Goal: Navigation & Orientation: Find specific page/section

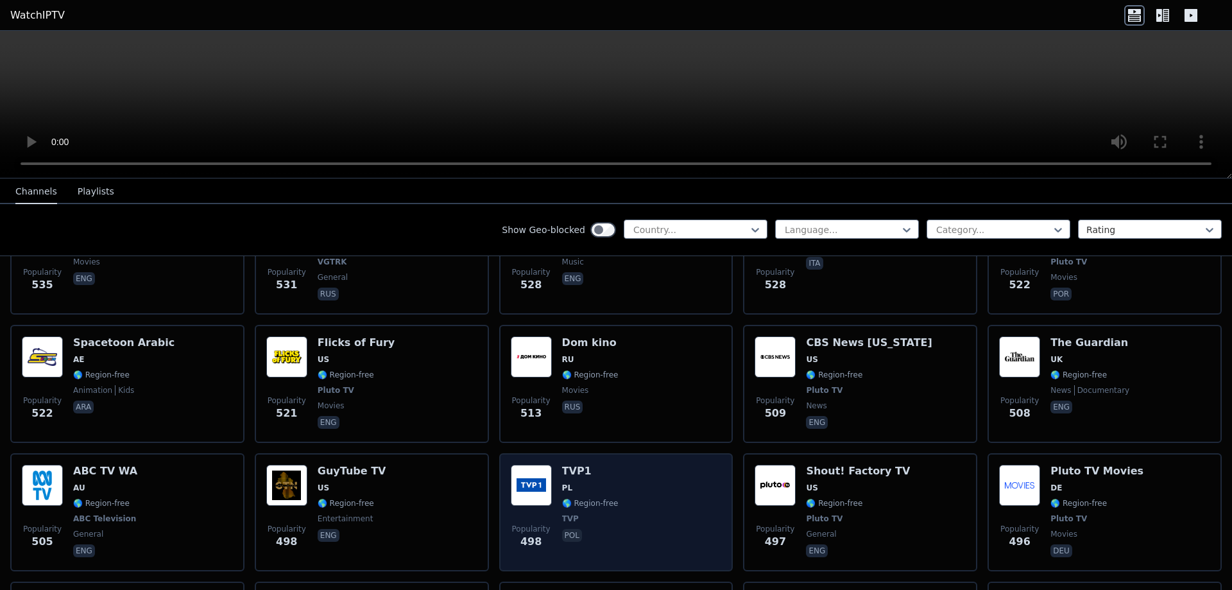
scroll to position [3978, 0]
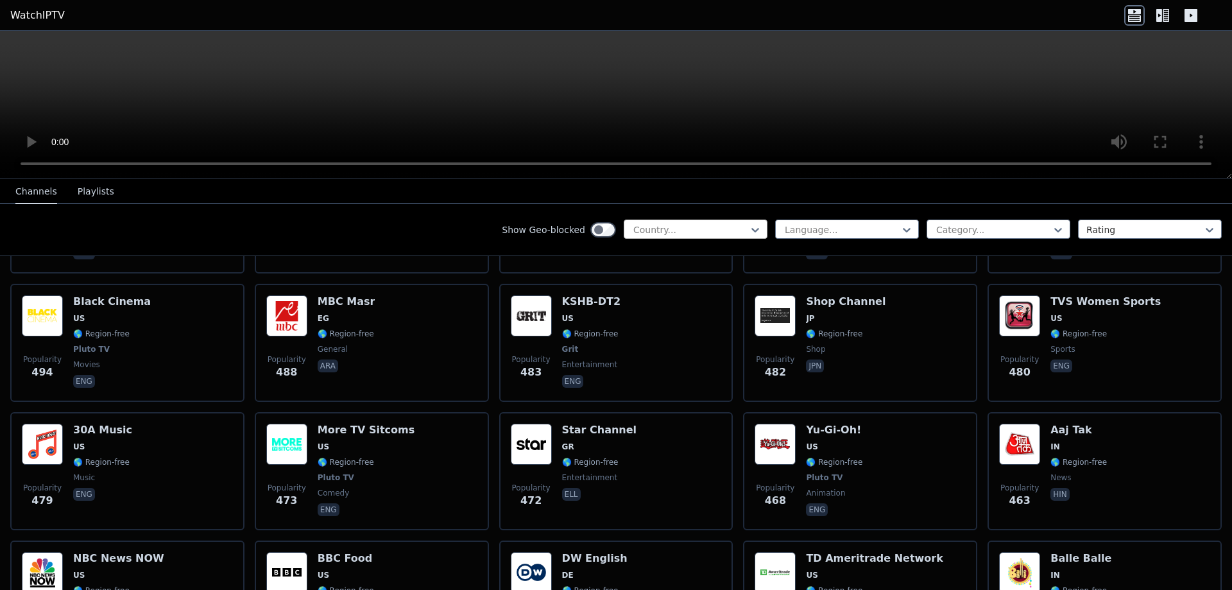
click at [695, 226] on div at bounding box center [690, 229] width 117 height 13
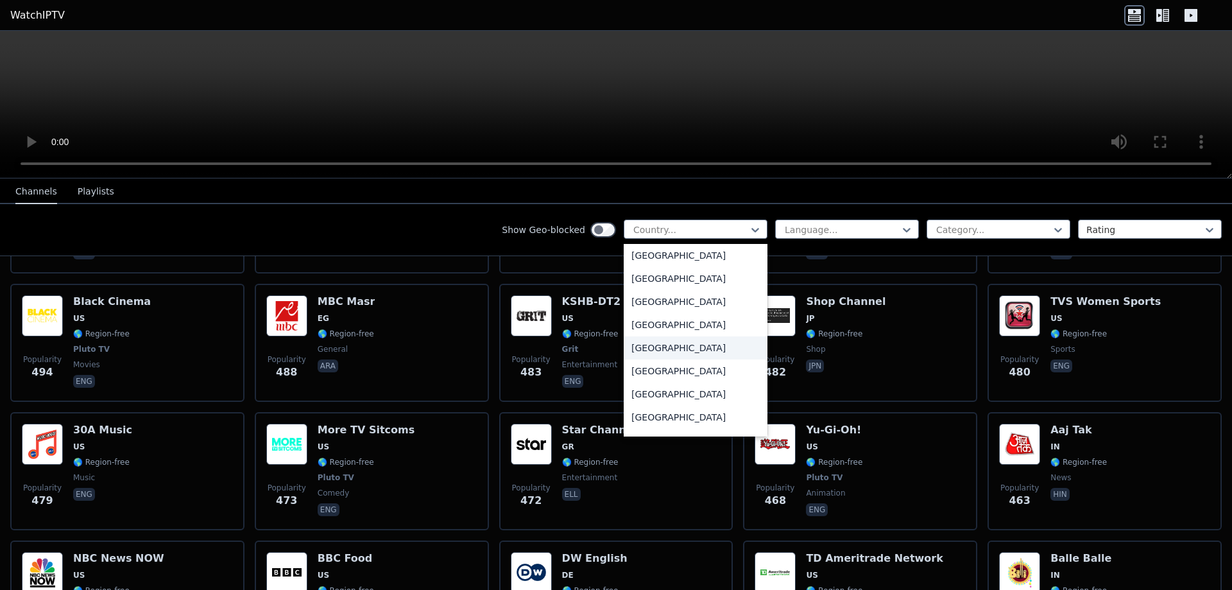
scroll to position [3914, 0]
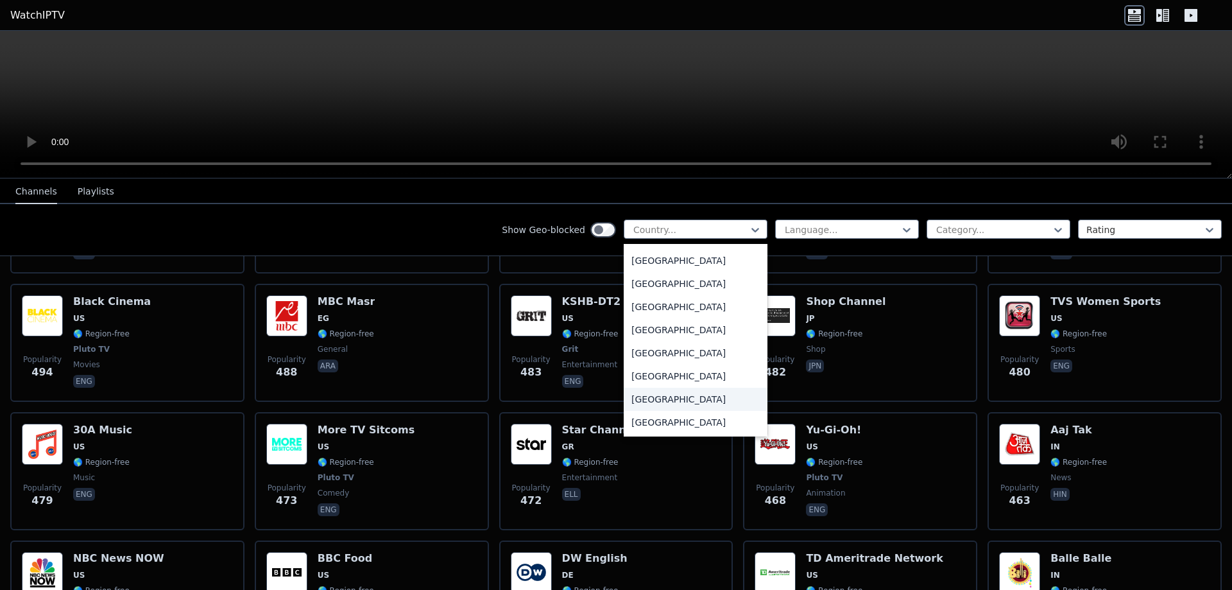
click at [639, 403] on div "[GEOGRAPHIC_DATA]" at bounding box center [696, 399] width 144 height 23
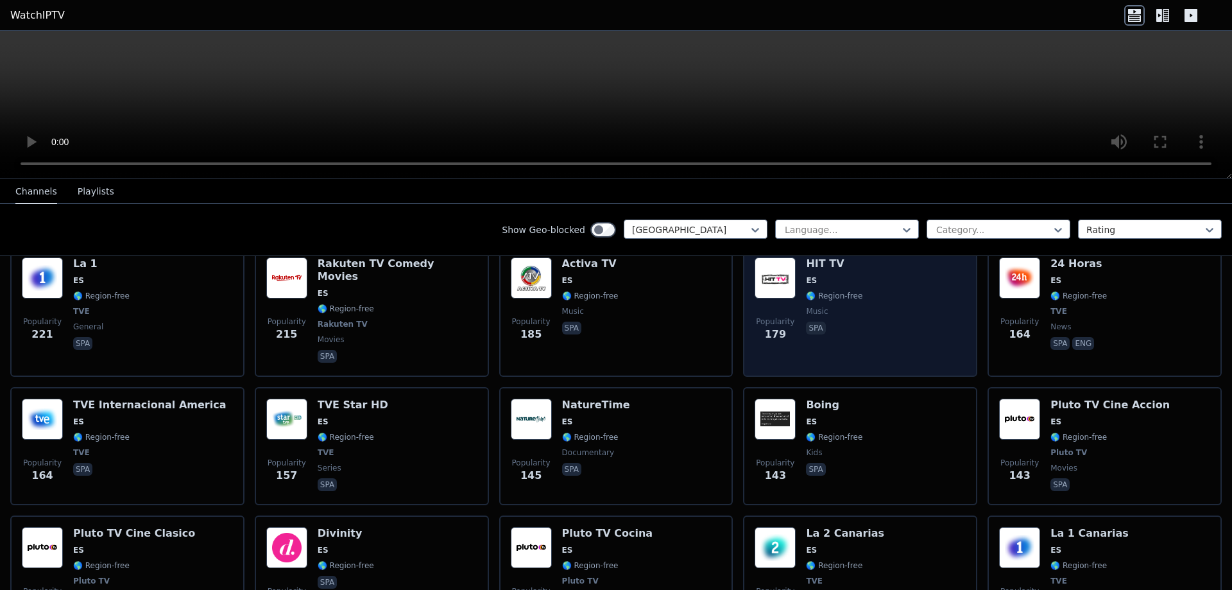
scroll to position [385, 0]
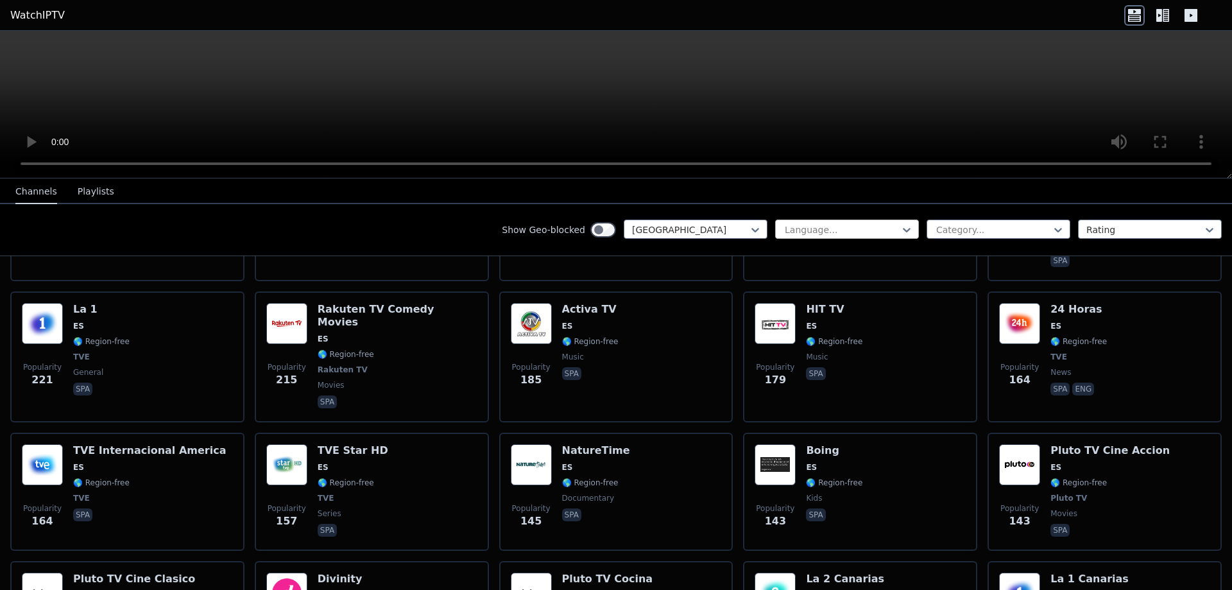
click at [905, 227] on div "Language..." at bounding box center [847, 228] width 144 height 19
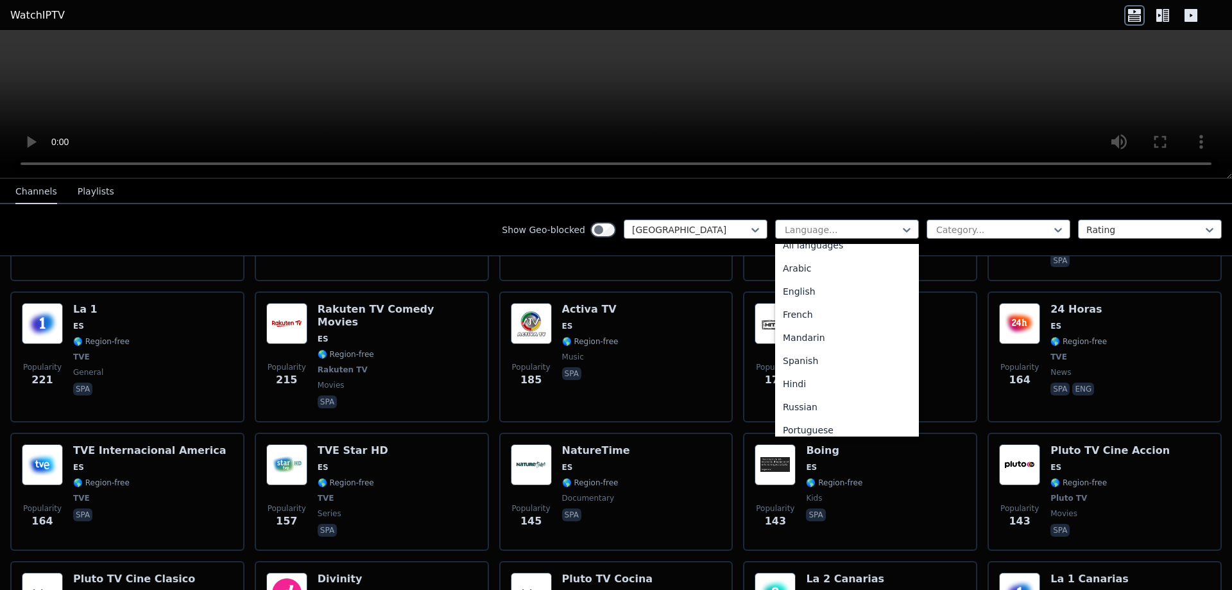
scroll to position [0, 0]
click at [823, 372] on div "Spanish" at bounding box center [847, 373] width 144 height 23
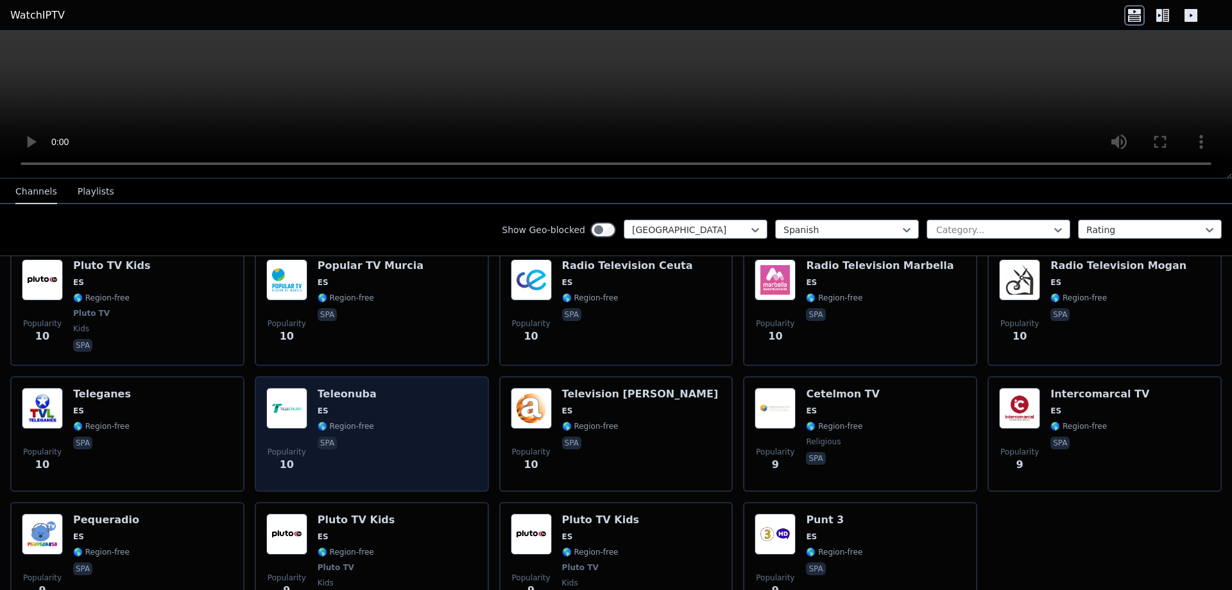
scroll to position [4183, 0]
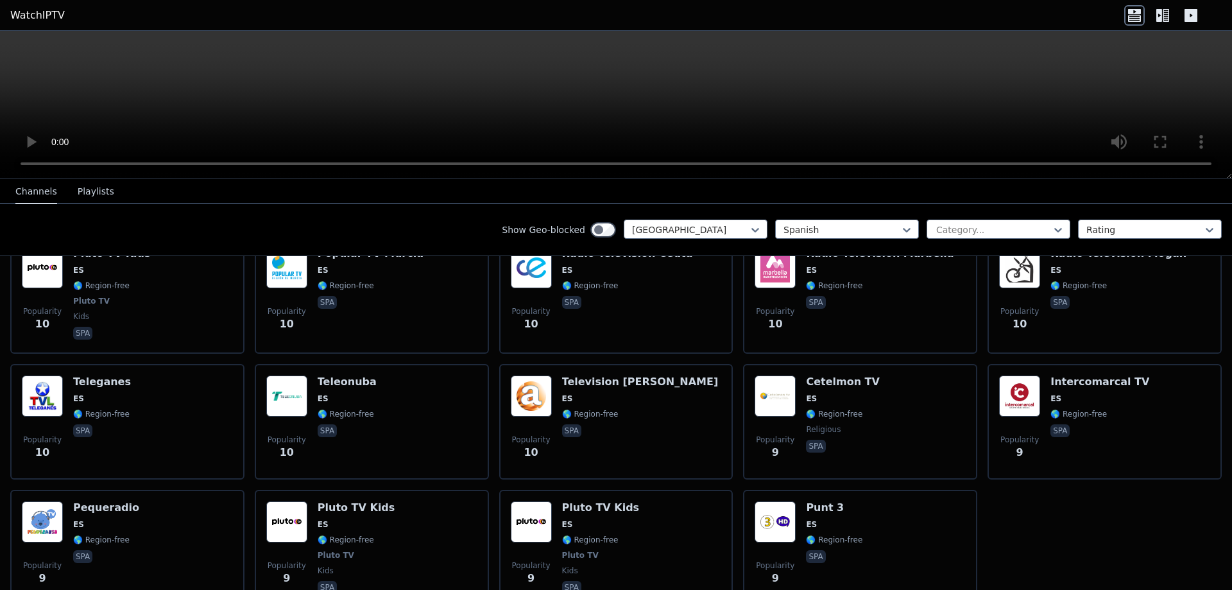
click at [94, 194] on button "Playlists" at bounding box center [96, 192] width 37 height 24
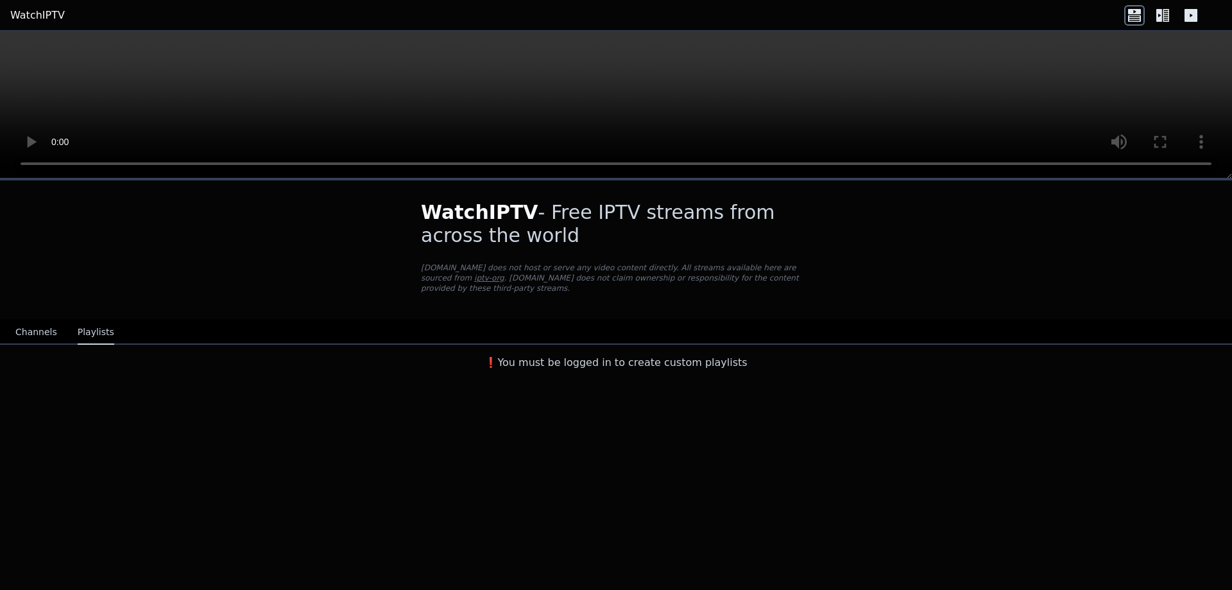
click at [475, 216] on span "WatchIPTV" at bounding box center [479, 212] width 117 height 22
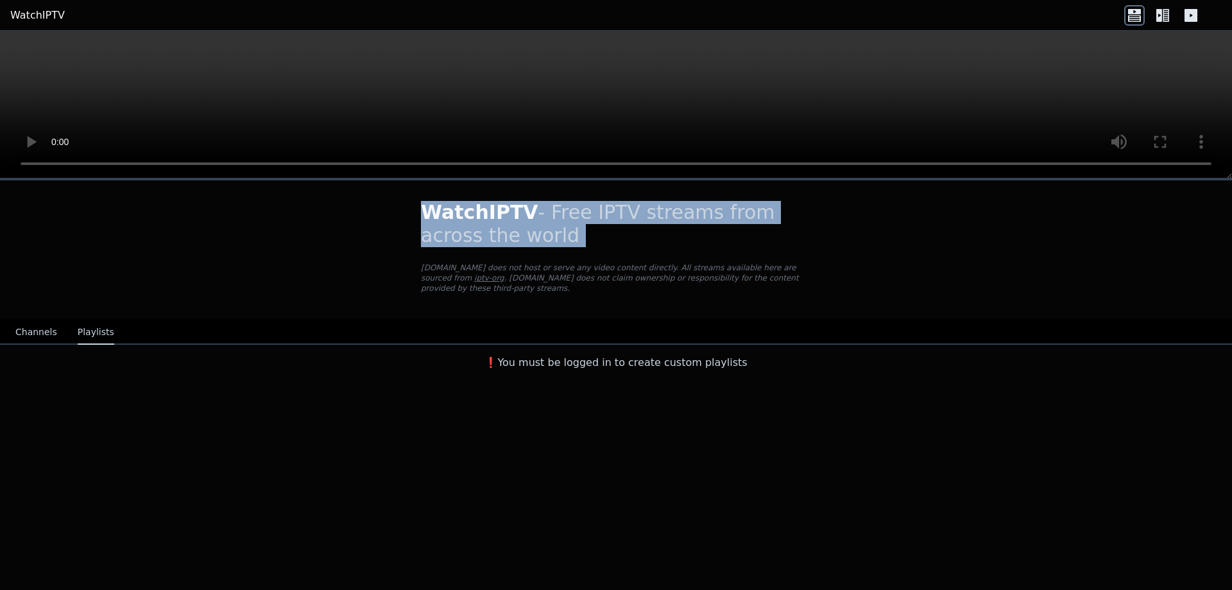
click at [475, 216] on span "WatchIPTV" at bounding box center [479, 212] width 117 height 22
